Goal: Information Seeking & Learning: Learn about a topic

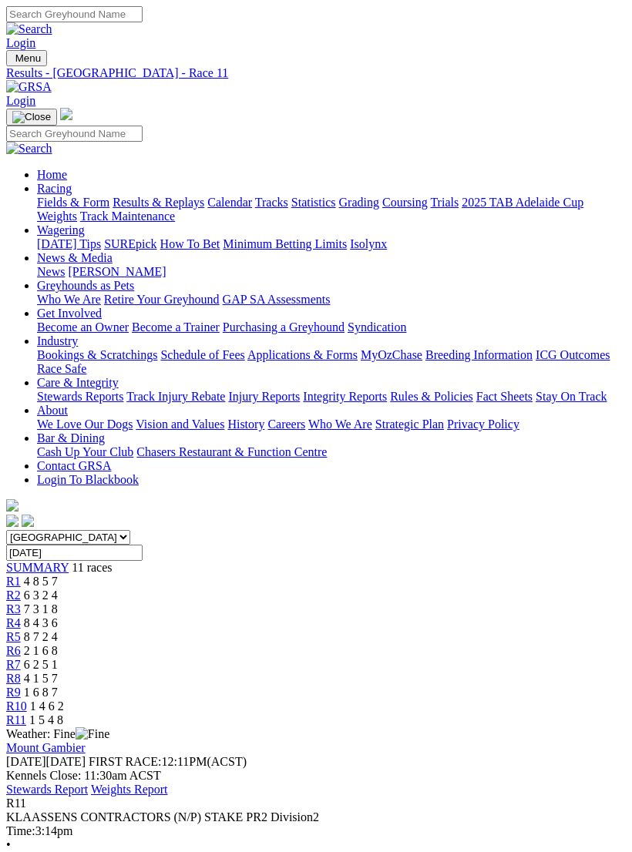
scroll to position [699, 0]
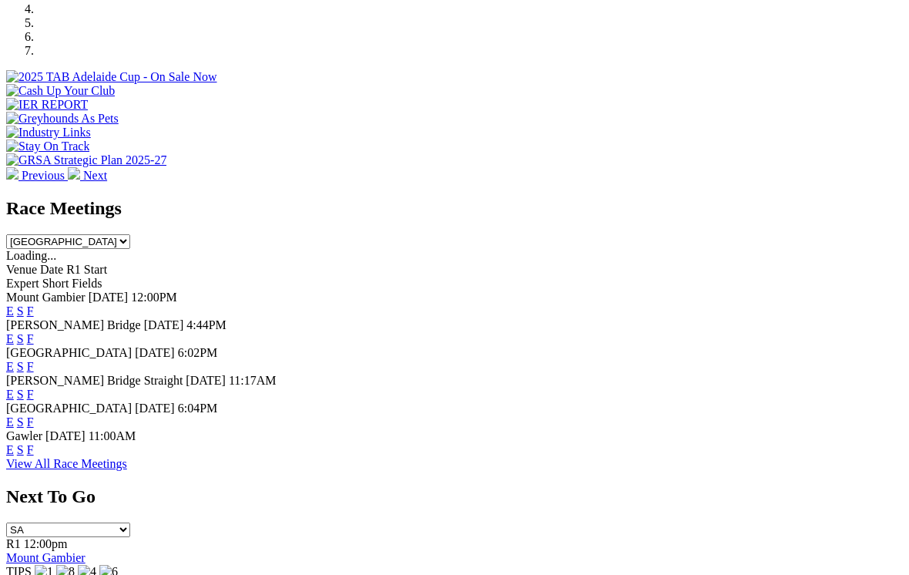
scroll to position [525, 0]
click at [14, 305] on link "E" at bounding box center [10, 311] width 8 height 13
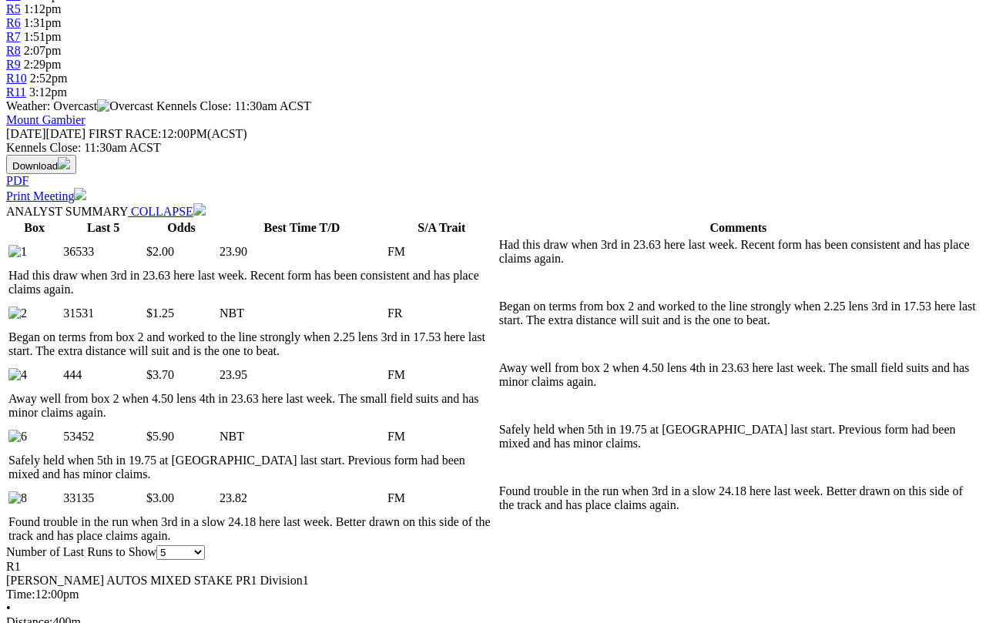
scroll to position [563, 0]
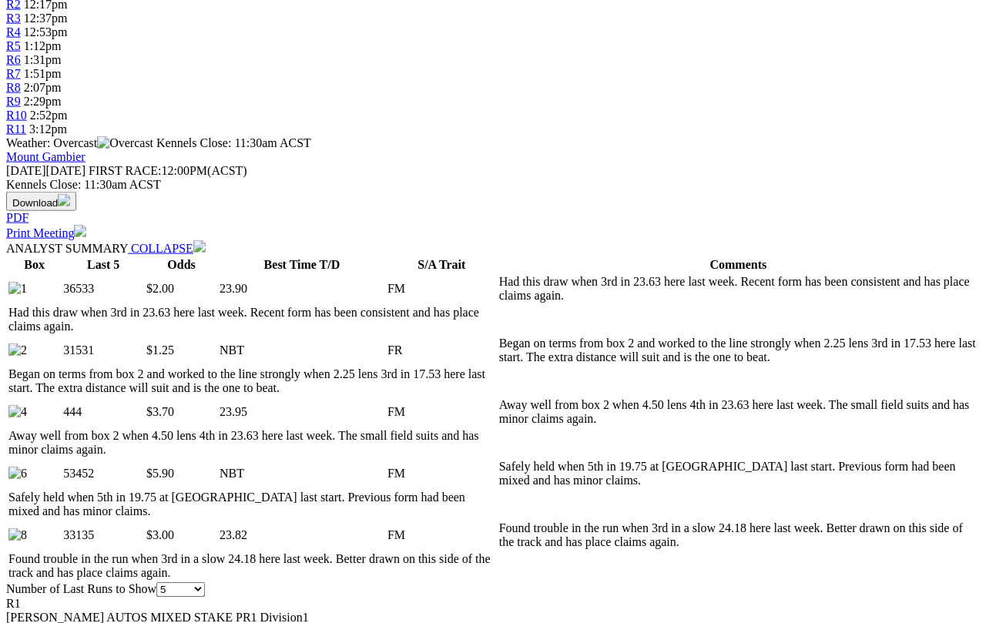
select select "10"
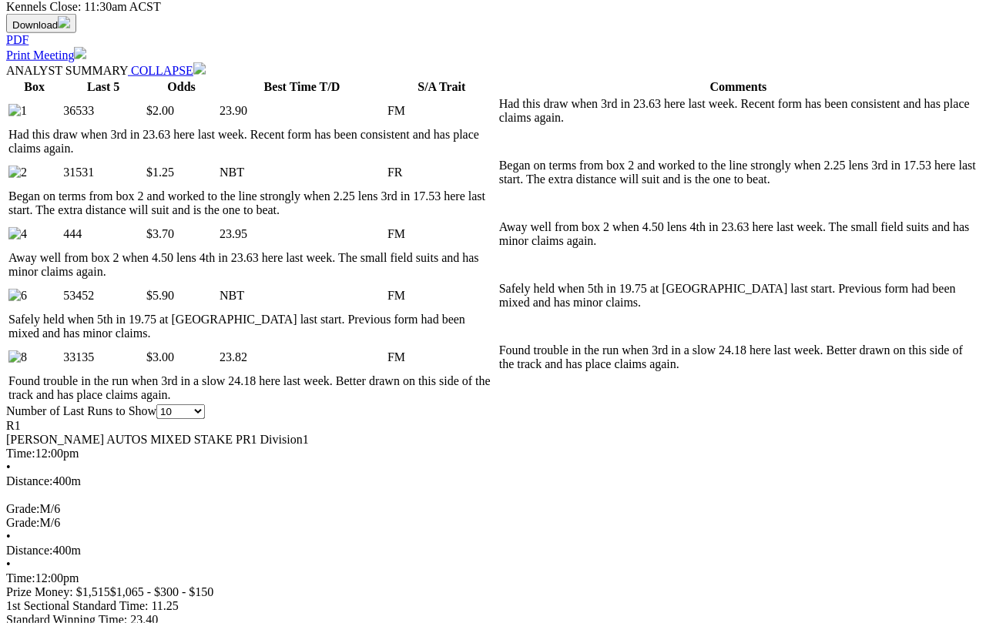
scroll to position [726, 0]
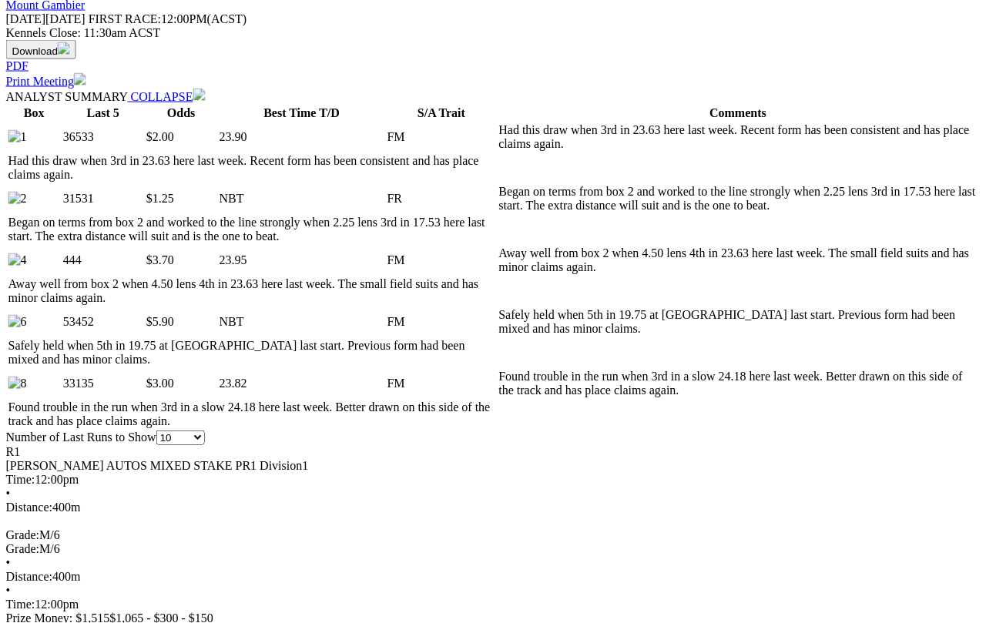
scroll to position [716, 0]
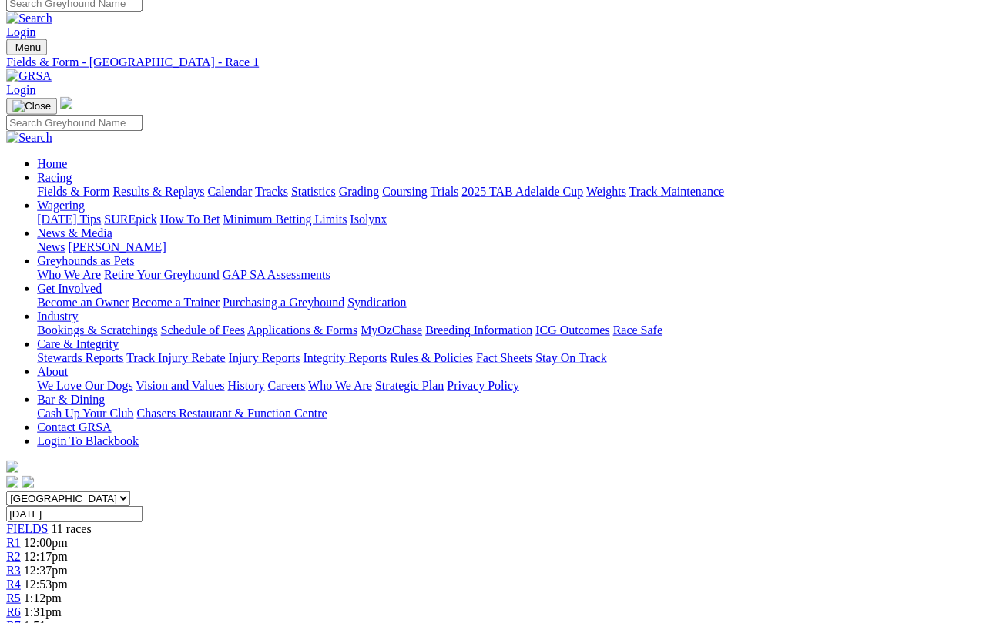
scroll to position [11, 0]
click at [21, 550] on span "R2" at bounding box center [13, 556] width 15 height 13
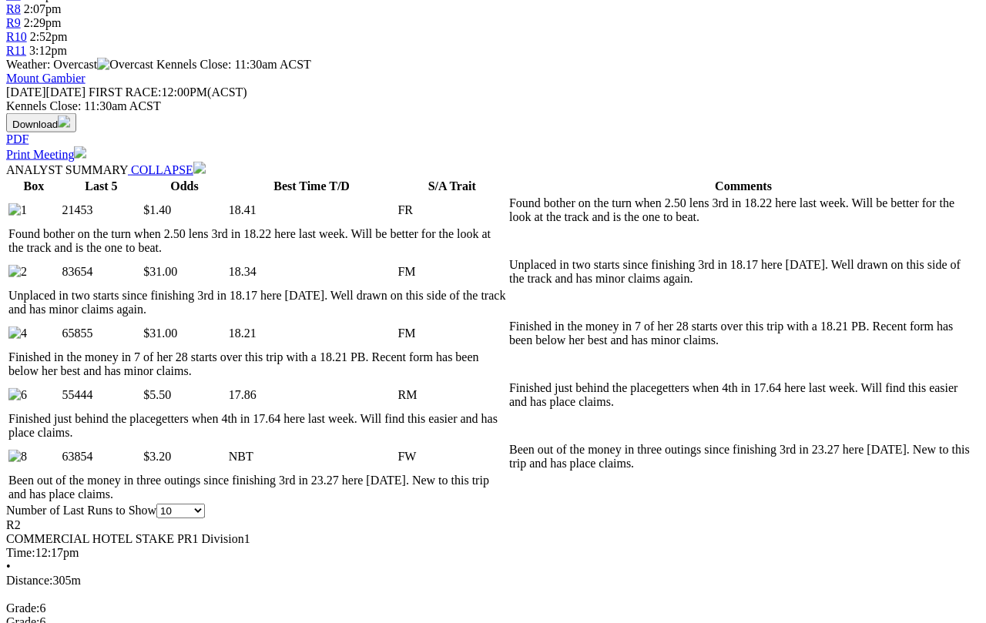
scroll to position [642, 0]
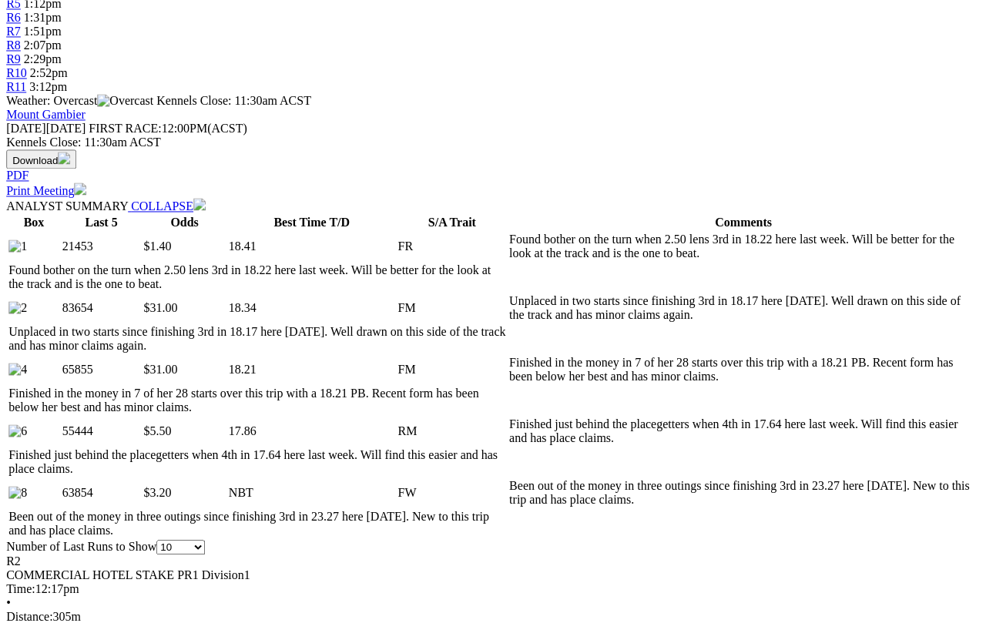
scroll to position [604, 2]
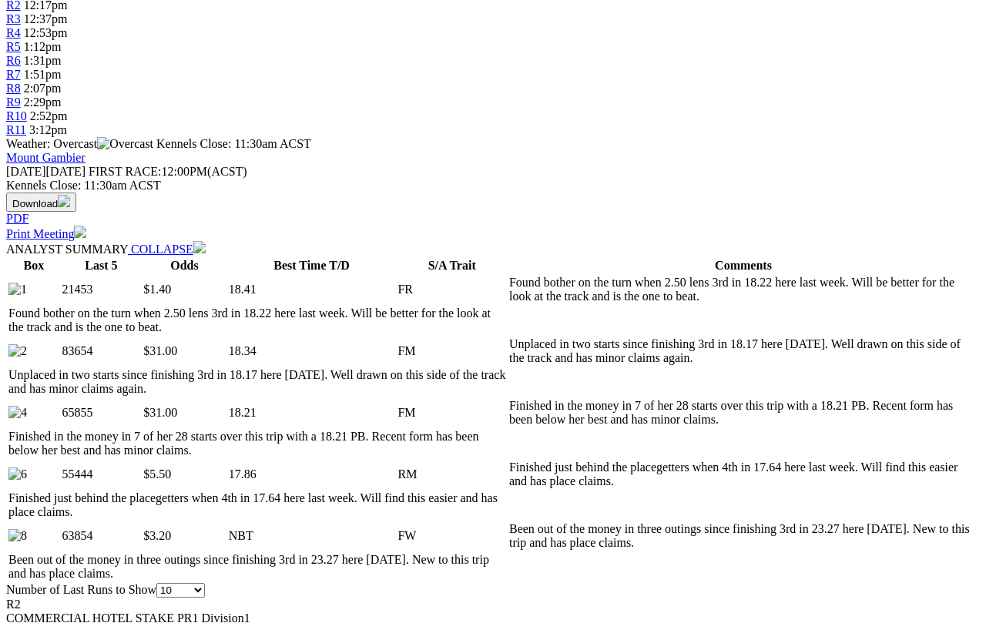
scroll to position [0, 0]
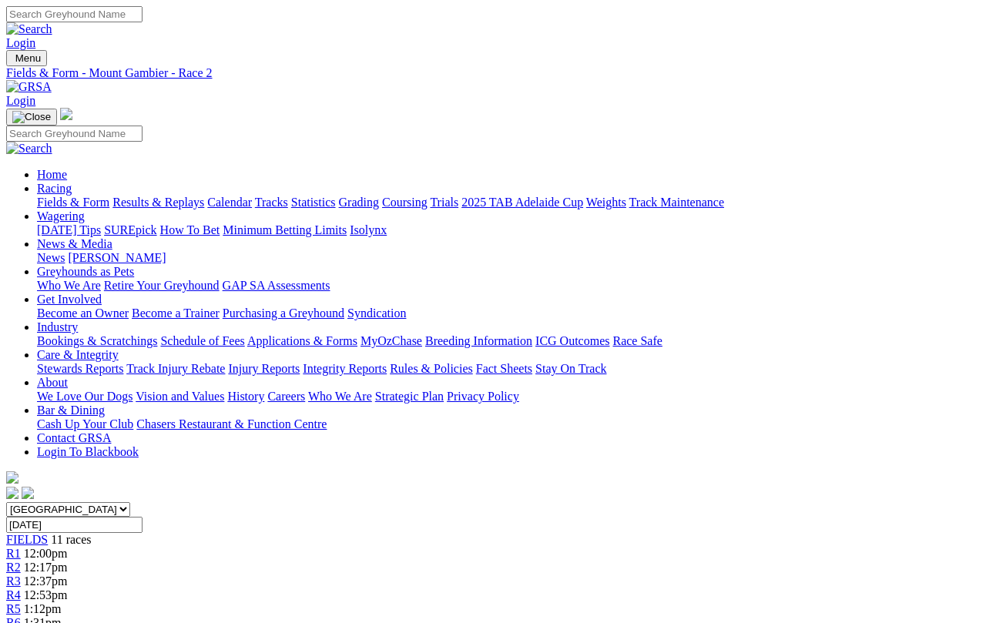
click at [21, 575] on span "R3" at bounding box center [13, 581] width 15 height 13
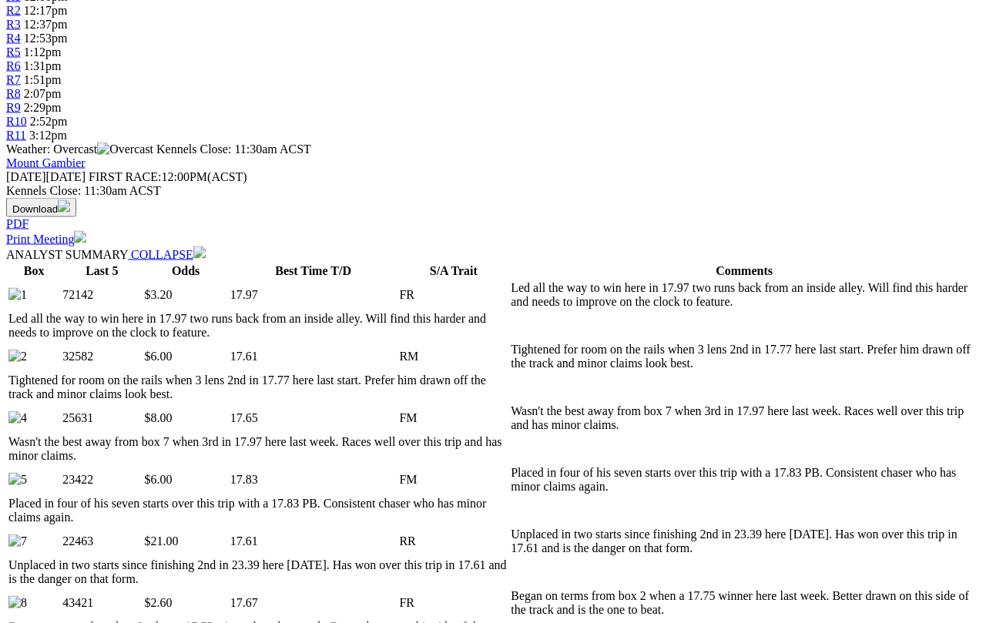
scroll to position [558, 0]
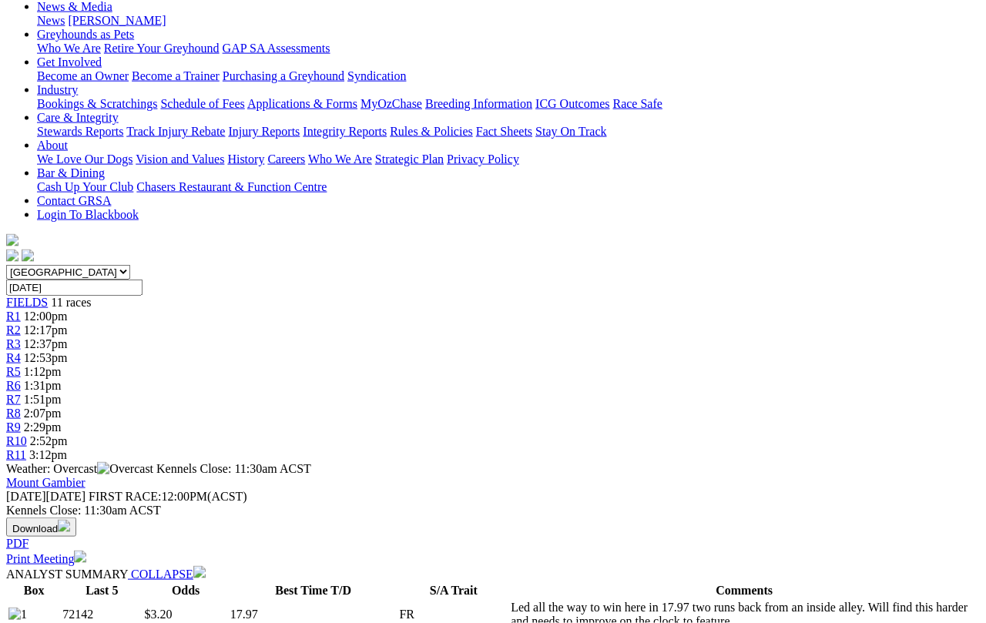
scroll to position [0, 0]
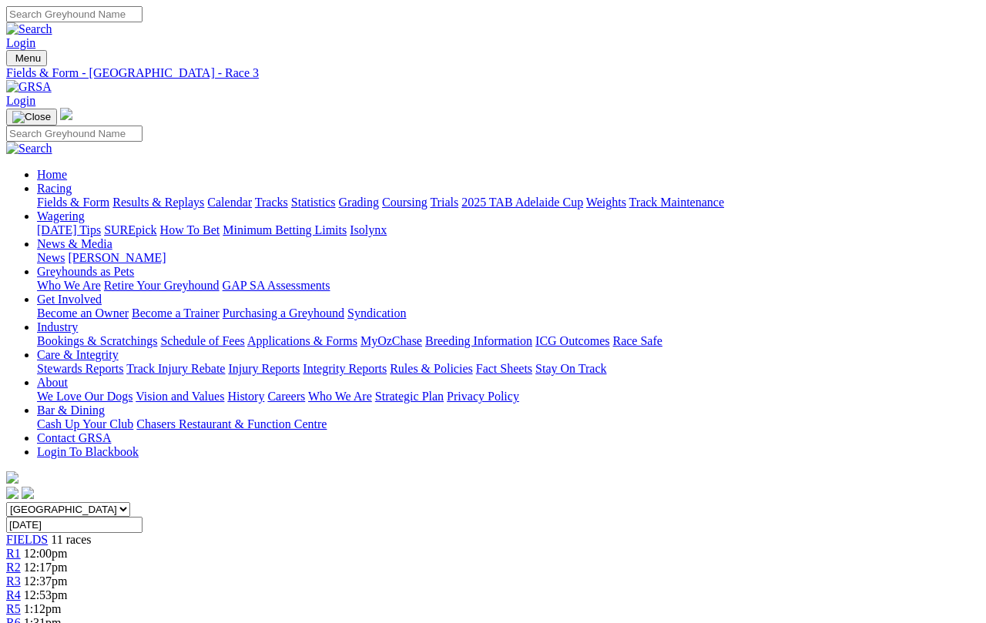
click at [21, 589] on span "R4" at bounding box center [13, 595] width 15 height 13
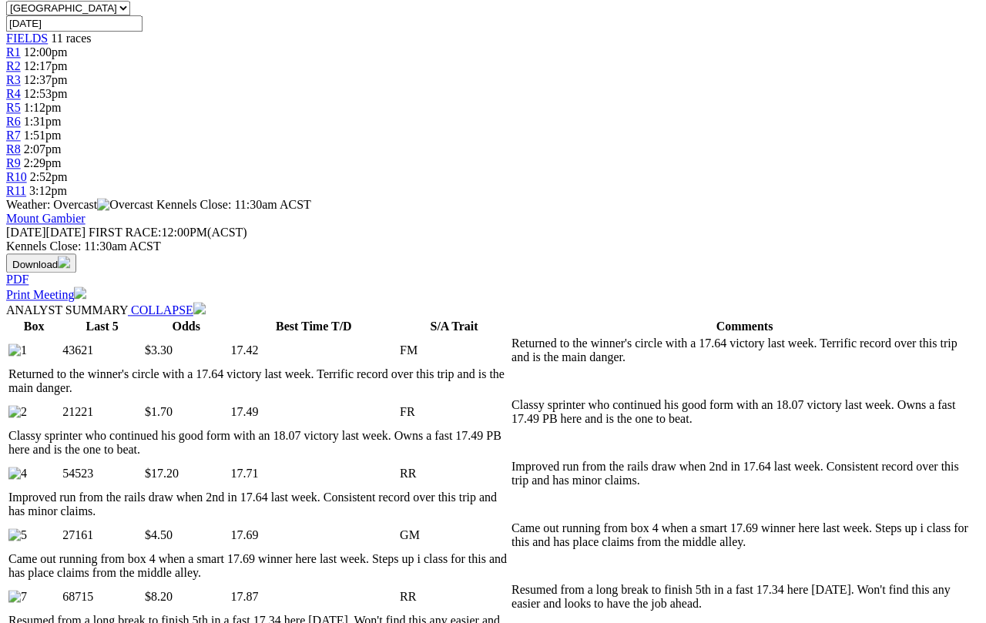
scroll to position [499, 0]
